Goal: Information Seeking & Learning: Learn about a topic

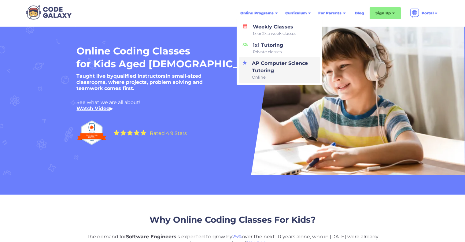
click at [270, 65] on div "AP Computer Science Tutoring Online" at bounding box center [283, 70] width 67 height 21
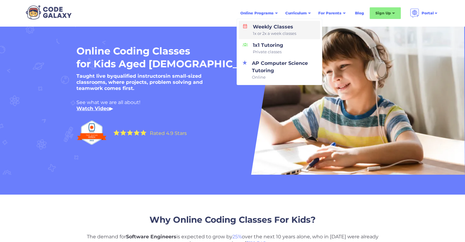
click at [275, 34] on span "1x or 2x a week classes" at bounding box center [274, 34] width 43 height 6
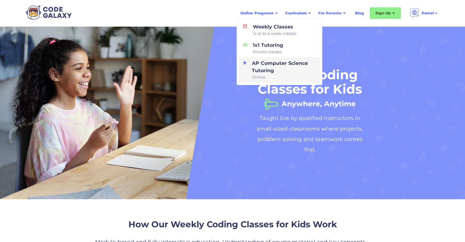
click at [262, 69] on div "AP Computer Science Tutoring Online" at bounding box center [283, 70] width 67 height 21
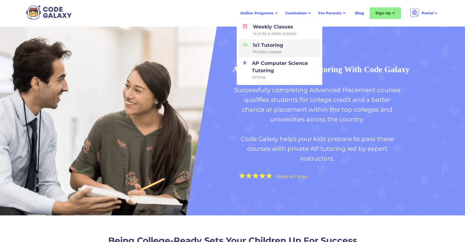
click at [273, 53] on span "Private classes" at bounding box center [268, 52] width 30 height 6
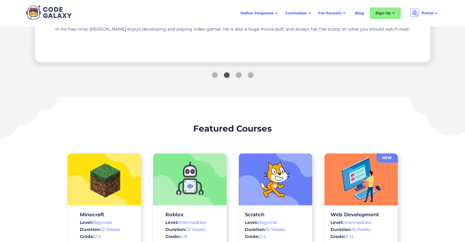
scroll to position [901, 0]
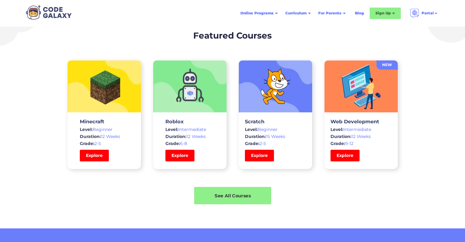
click at [243, 195] on div "See All Courses" at bounding box center [232, 195] width 77 height 6
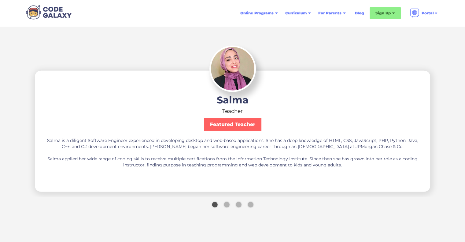
scroll to position [1603, 0]
